Goal: Transaction & Acquisition: Obtain resource

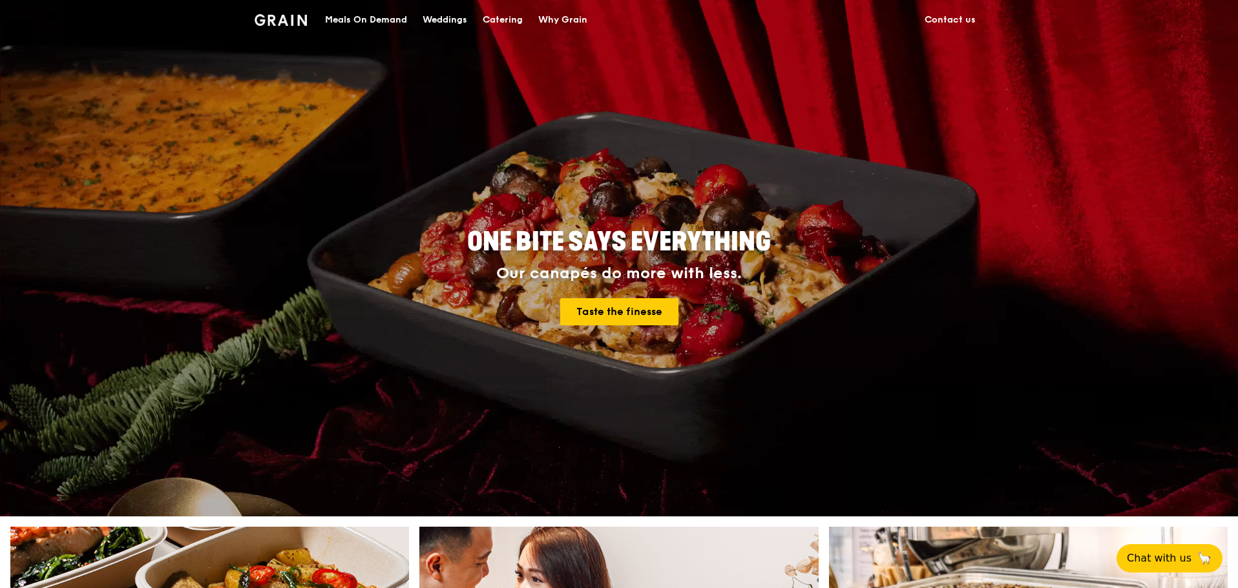
click at [348, 16] on div "Meals On Demand" at bounding box center [366, 20] width 82 height 39
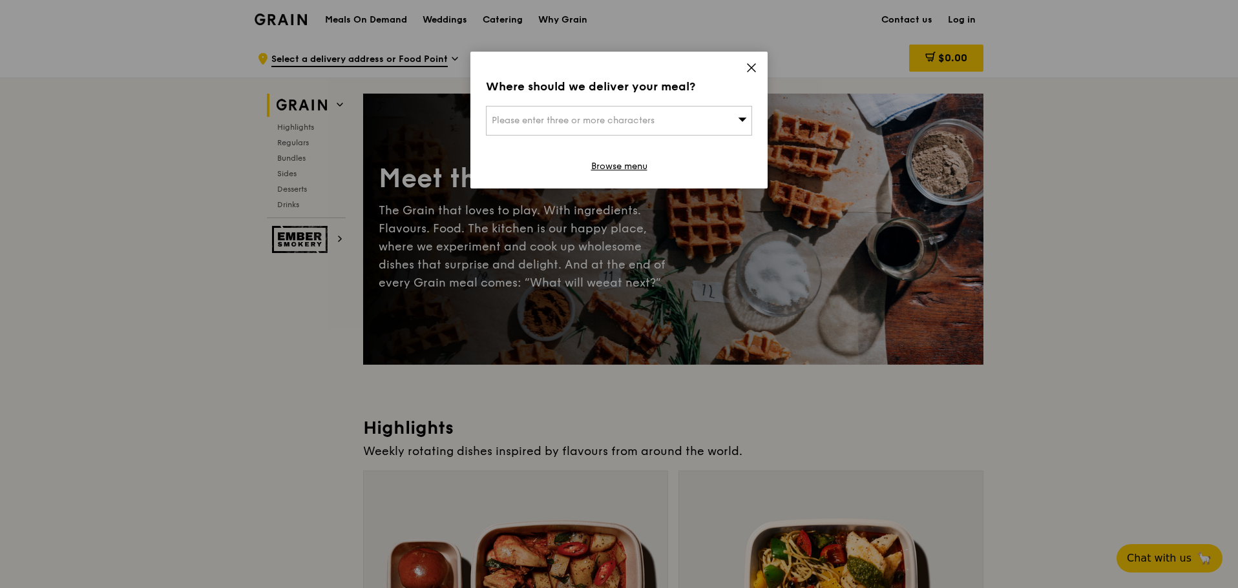
click at [761, 66] on div "Where should we deliver your meal? Please enter three or more characters Browse…" at bounding box center [618, 120] width 297 height 137
click at [749, 65] on icon at bounding box center [751, 68] width 8 height 8
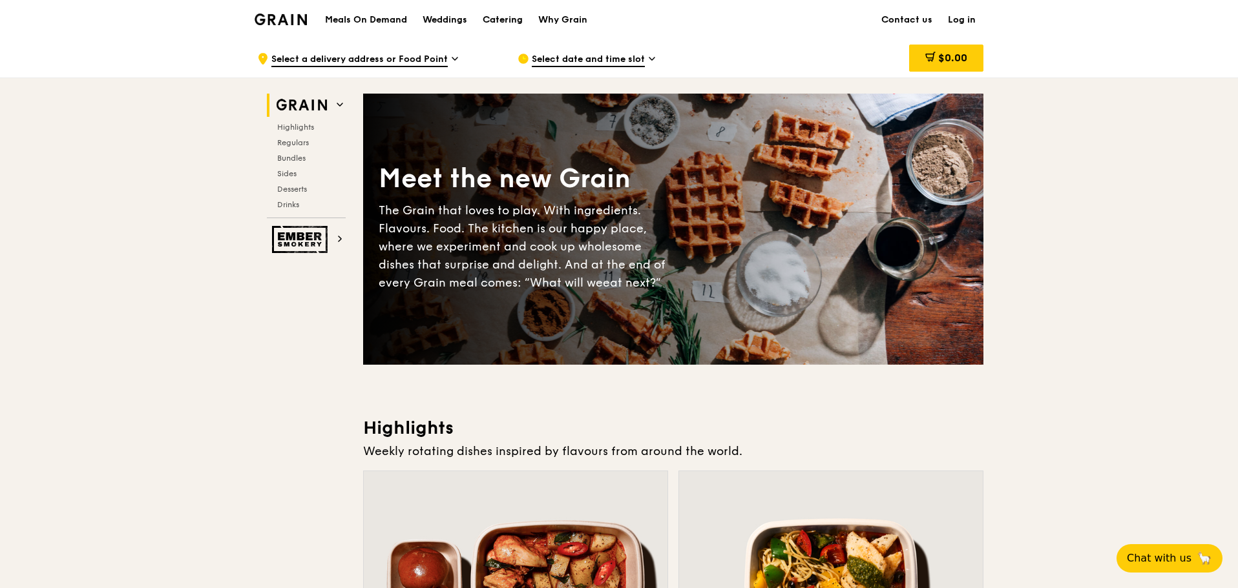
click at [510, 14] on div "Catering" at bounding box center [503, 20] width 40 height 39
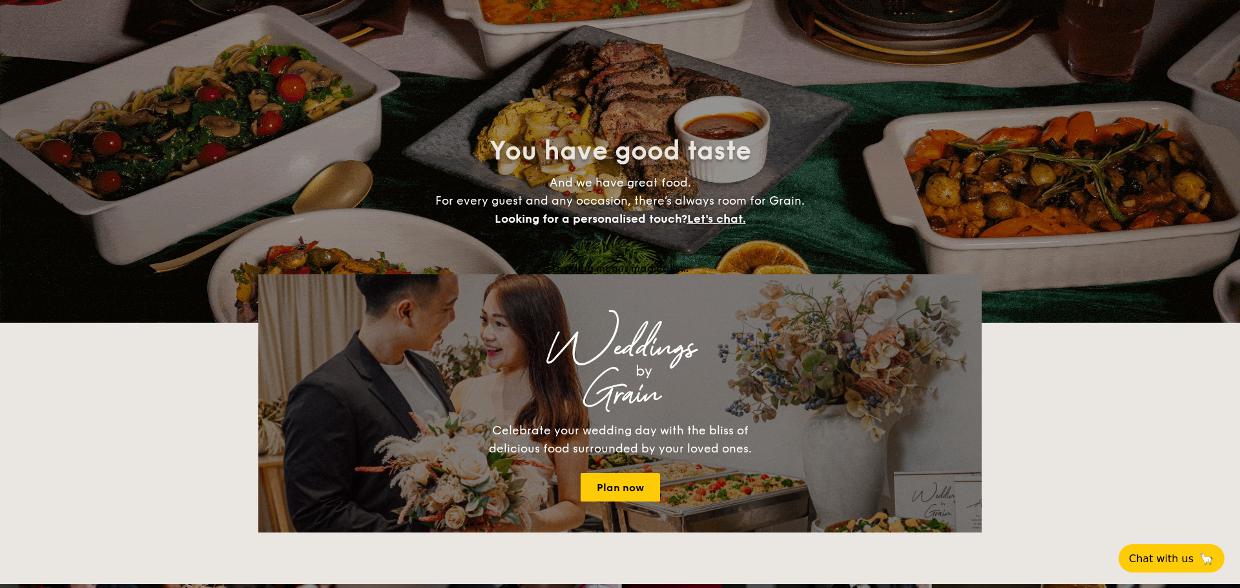
select select
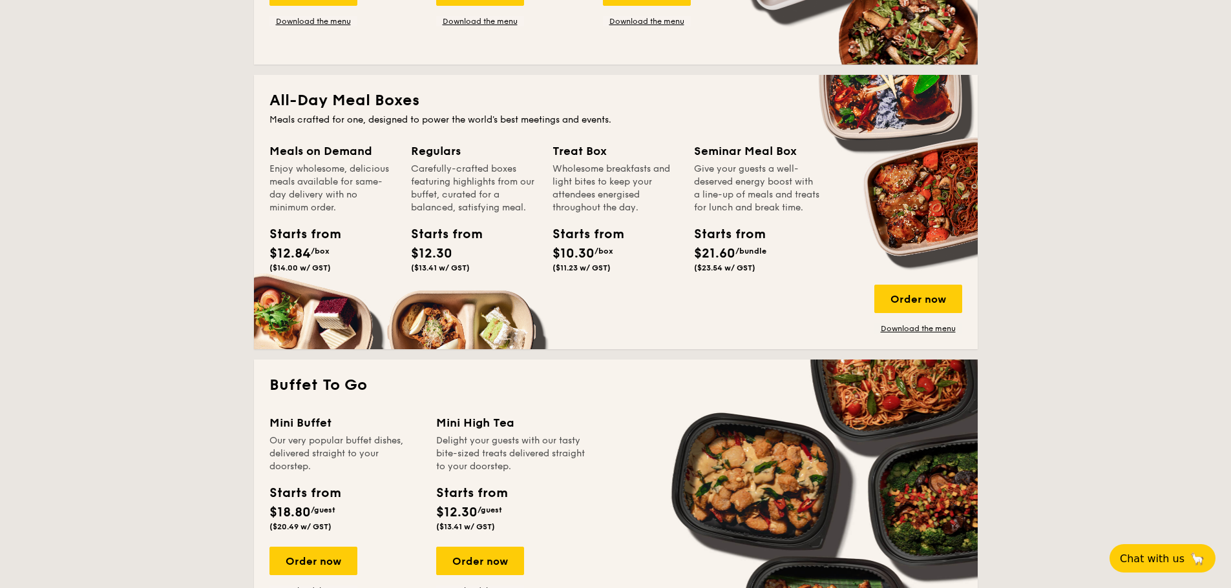
scroll to position [517, 0]
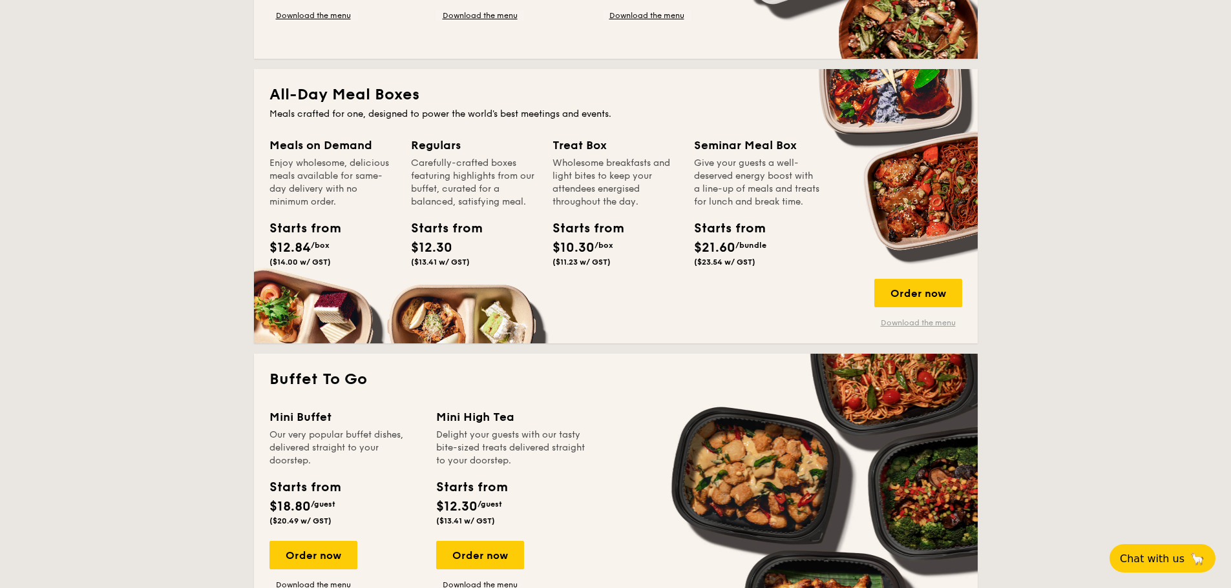
click at [904, 319] on link "Download the menu" at bounding box center [918, 323] width 88 height 10
